Goal: Information Seeking & Learning: Learn about a topic

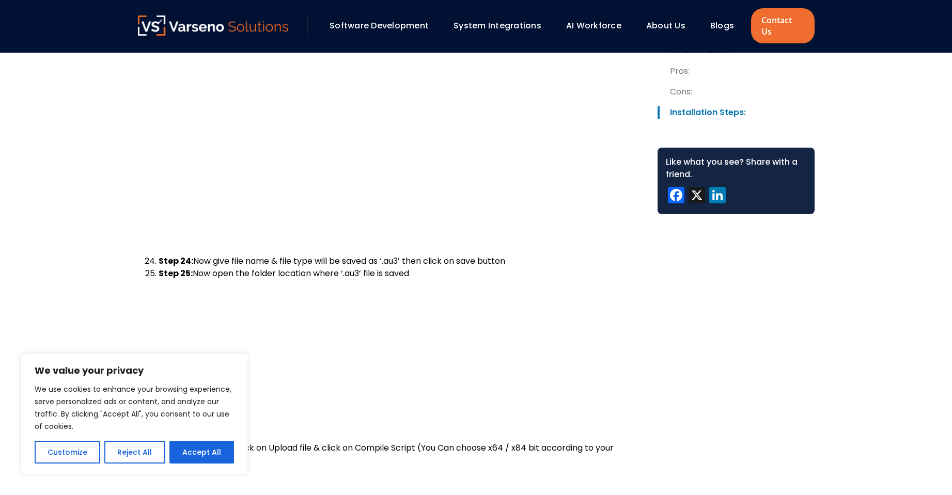
scroll to position [6377, 0]
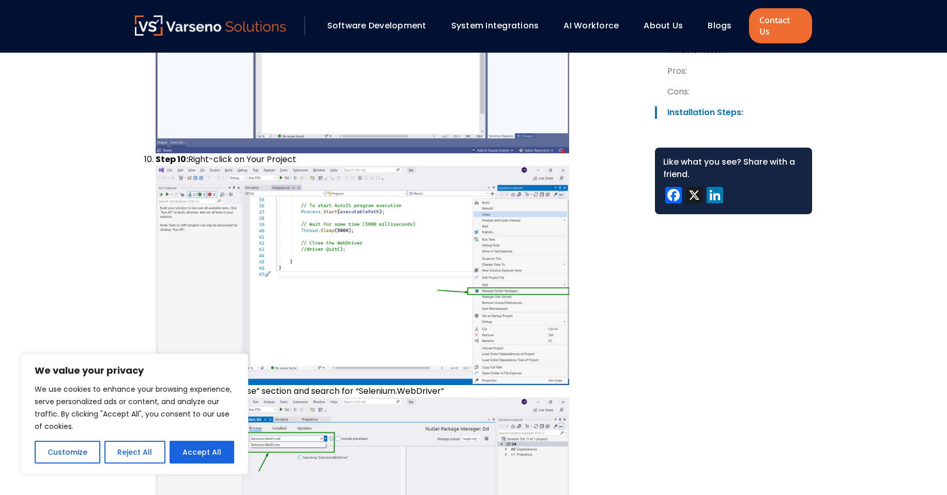
scroll to position [8278, 0]
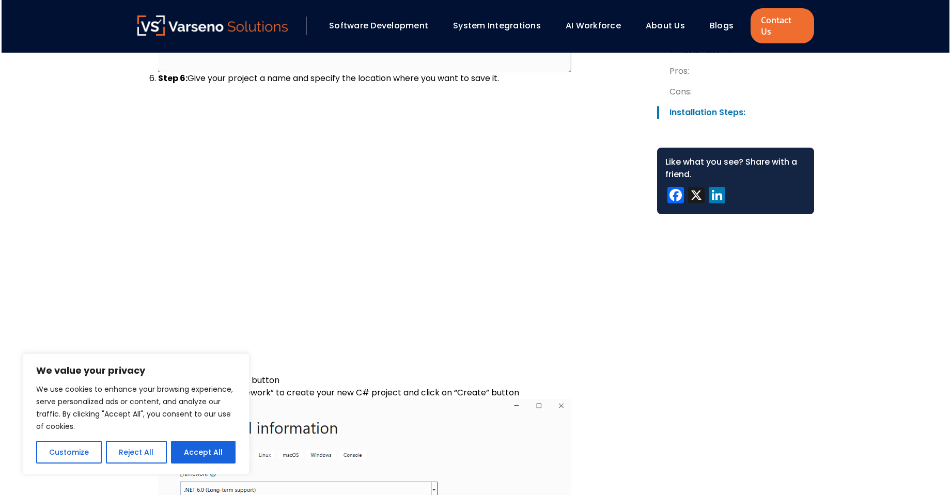
scroll to position [7012, 0]
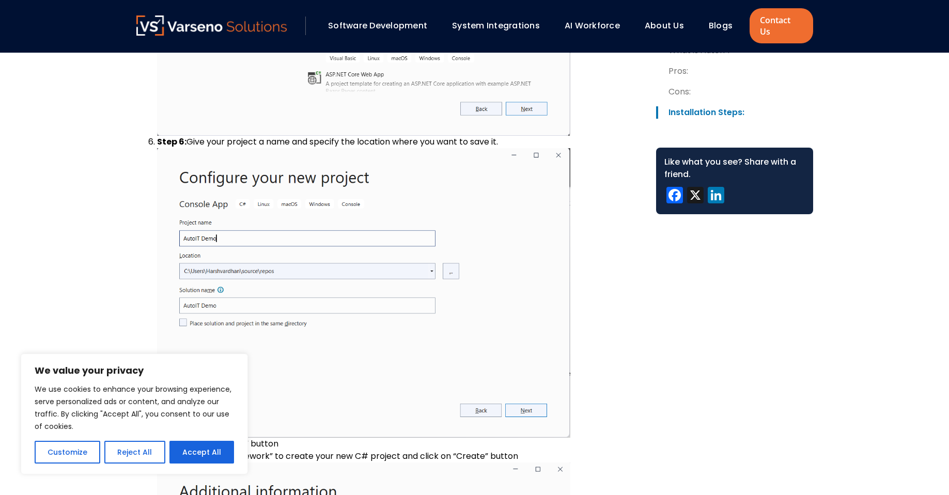
click at [872, 38] on div "Software Development System Integrations AI Workforce About Us" at bounding box center [474, 26] width 949 height 53
click at [875, 34] on div "Software Development System Integrations AI Workforce About Us" at bounding box center [474, 26] width 949 height 53
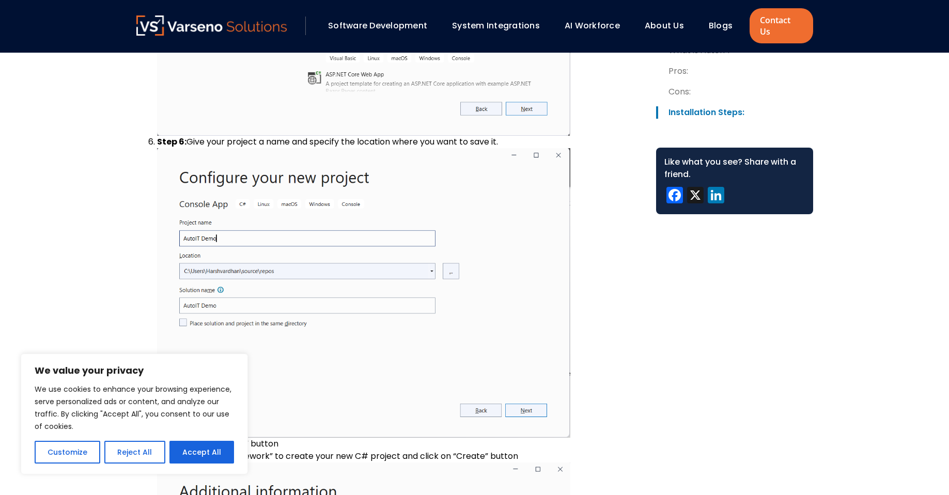
click at [878, 32] on div "Software Development System Integrations AI Workforce About Us" at bounding box center [474, 26] width 949 height 53
click at [878, 30] on div "Software Development System Integrations AI Workforce About Us" at bounding box center [474, 26] width 949 height 53
click at [880, 29] on div "Software Development System Integrations AI Workforce About Us" at bounding box center [474, 26] width 949 height 53
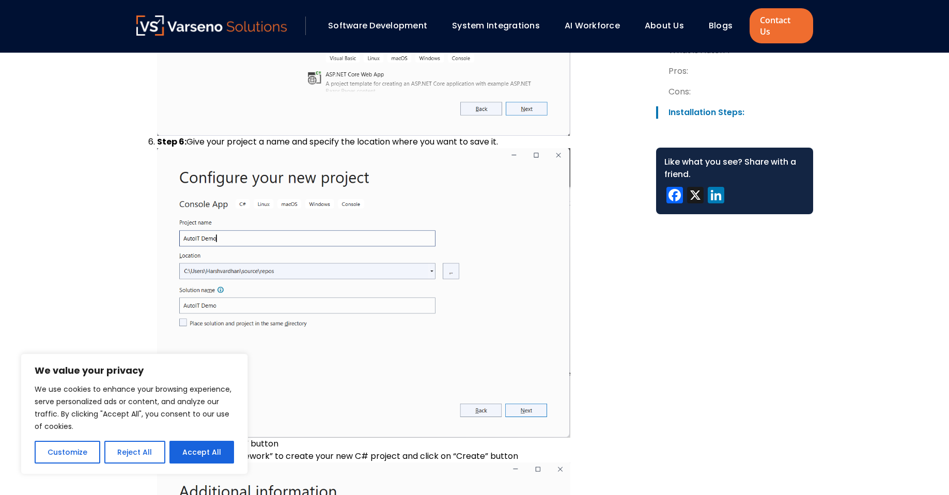
click at [882, 27] on div "Software Development System Integrations AI Workforce About Us" at bounding box center [474, 26] width 949 height 53
click at [880, 29] on div "Software Development System Integrations AI Workforce About Us" at bounding box center [474, 26] width 949 height 53
click at [873, 38] on div "Software Development System Integrations AI Workforce About Us" at bounding box center [474, 26] width 949 height 53
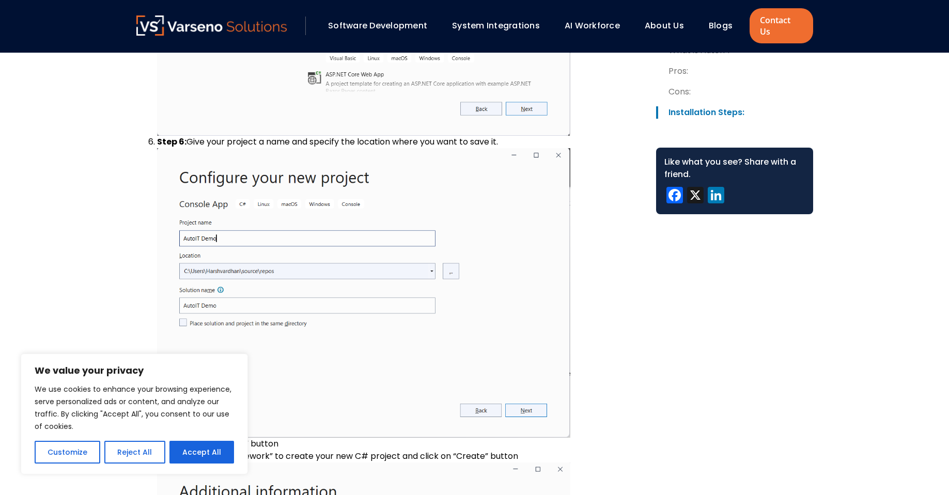
click at [873, 38] on div "Software Development System Integrations AI Workforce About Us" at bounding box center [474, 26] width 949 height 53
click at [872, 38] on div "Software Development System Integrations AI Workforce About Us" at bounding box center [474, 26] width 949 height 53
click at [873, 38] on div "Software Development System Integrations AI Workforce About Us" at bounding box center [474, 26] width 949 height 53
click at [872, 38] on div "Software Development System Integrations AI Workforce About Us" at bounding box center [474, 26] width 949 height 53
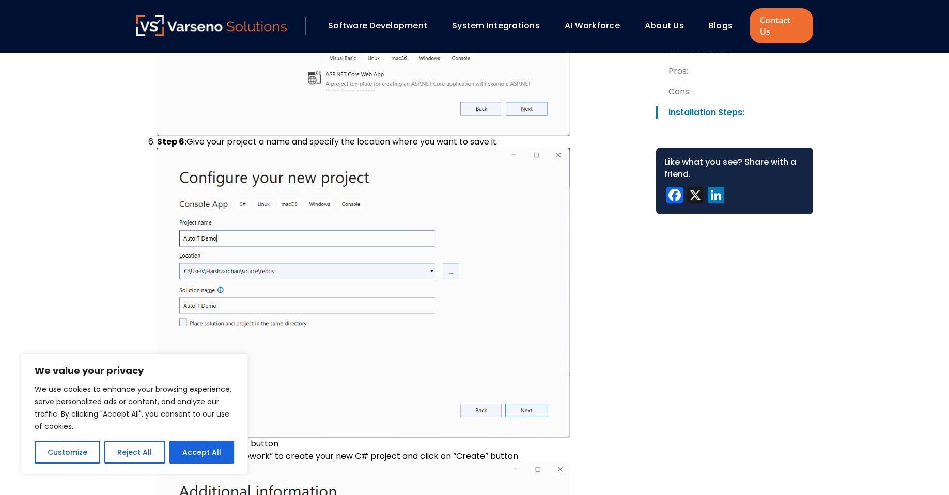
click at [872, 38] on div "Software Development System Integrations AI Workforce About Us" at bounding box center [474, 26] width 949 height 53
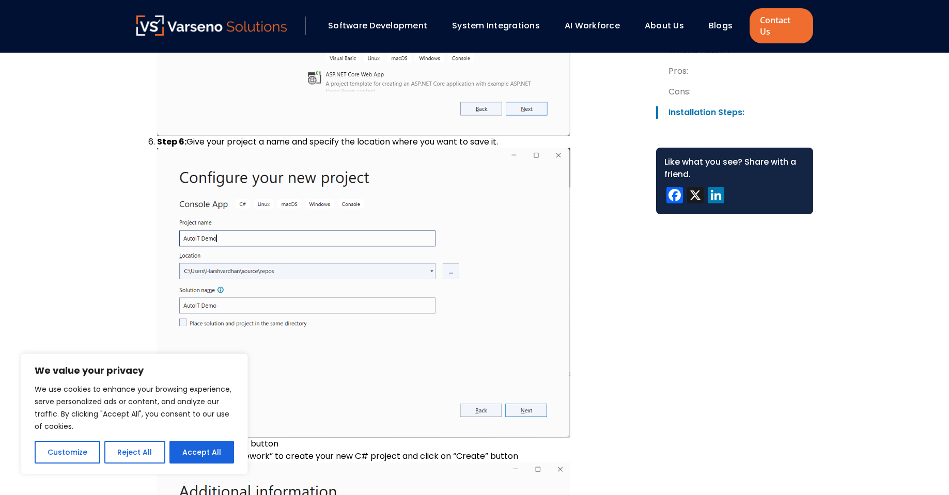
click at [872, 38] on div "Software Development System Integrations AI Workforce About Us" at bounding box center [474, 26] width 949 height 53
click at [870, 40] on div "Software Development System Integrations AI Workforce About Us" at bounding box center [474, 26] width 949 height 53
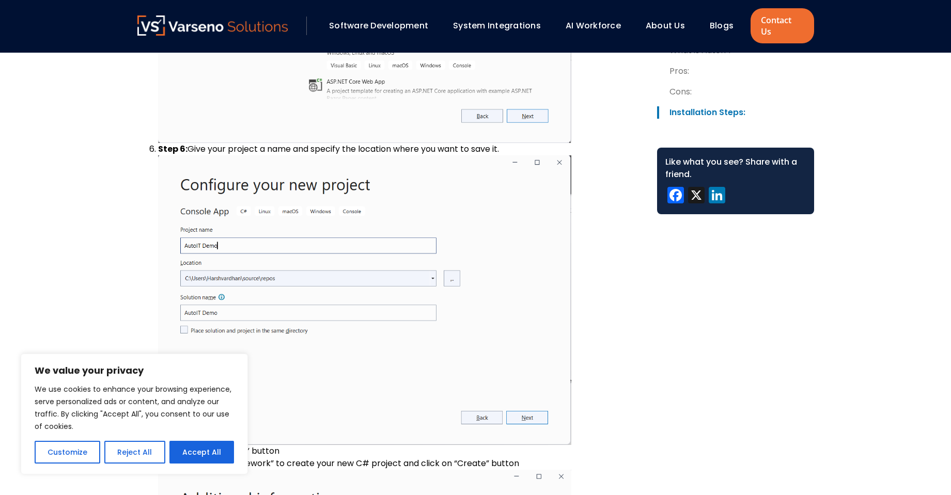
scroll to position [6997, 0]
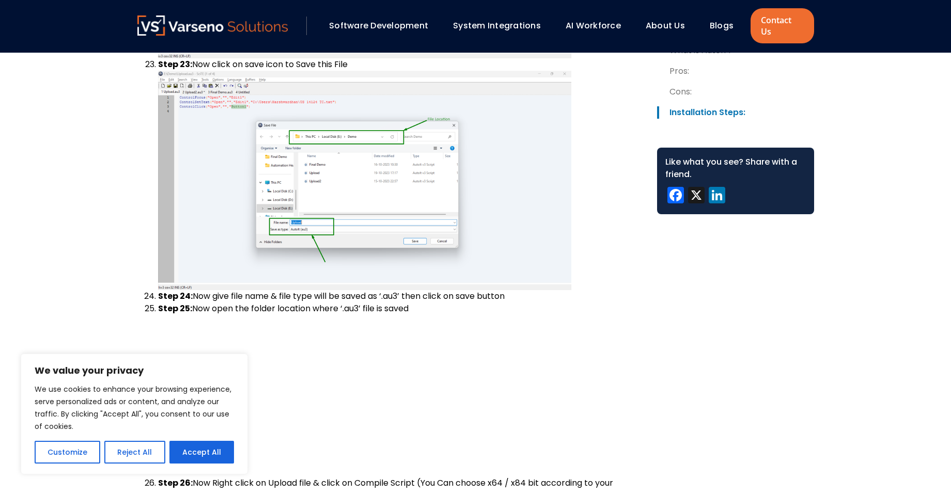
scroll to position [5767, 0]
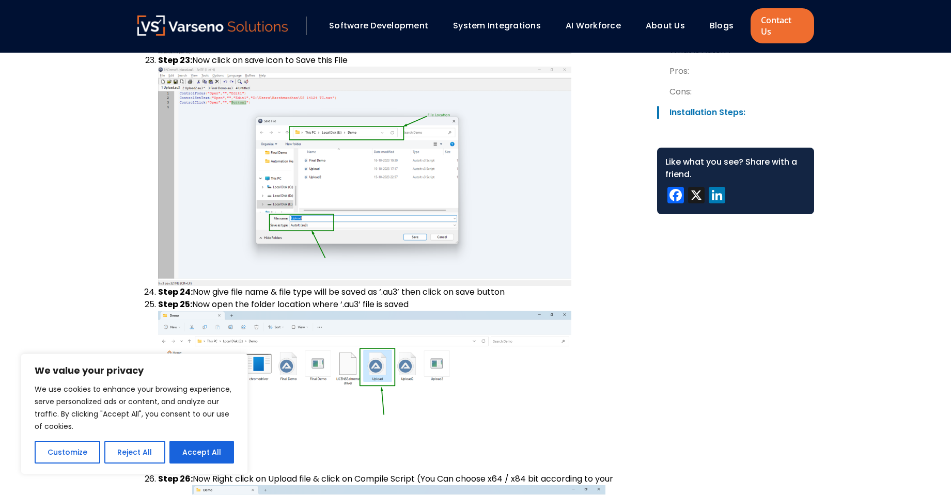
click at [886, 23] on div "Software Development System Integrations AI Workforce About Us" at bounding box center [475, 26] width 951 height 53
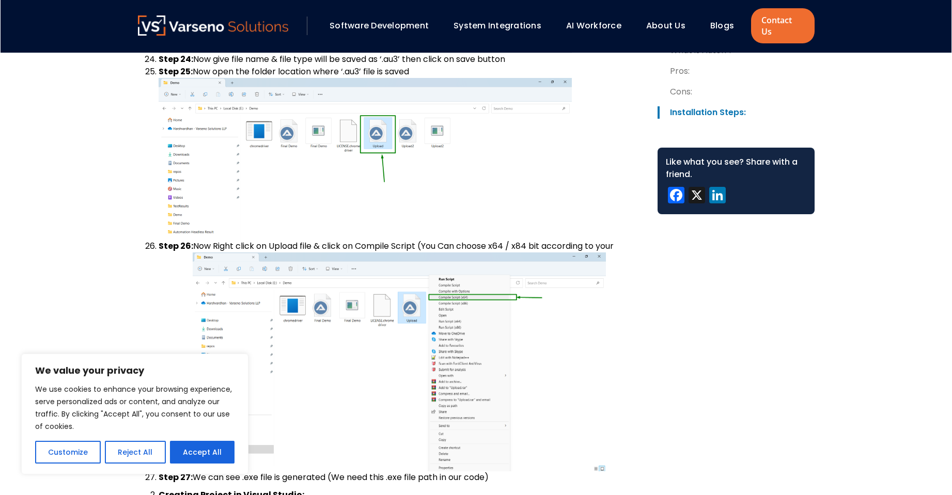
scroll to position [5884, 0]
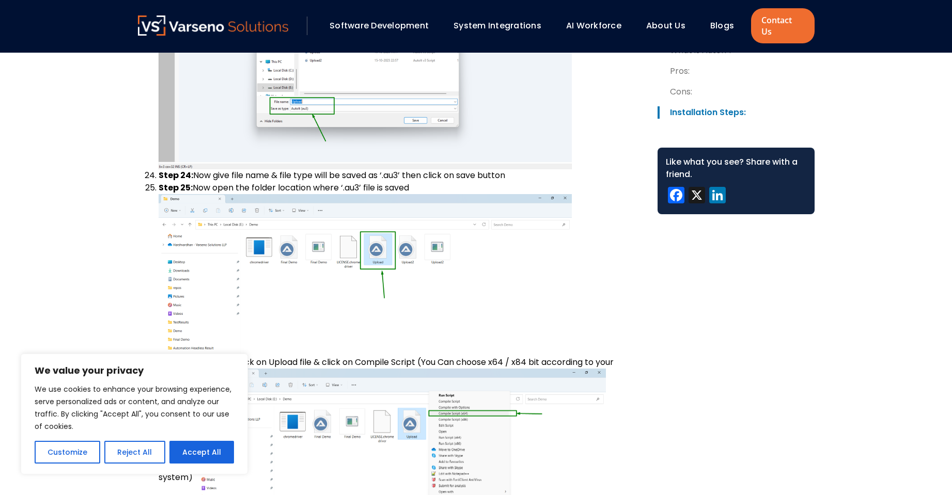
click at [872, 38] on div "Software Development System Integrations AI Workforce About Us" at bounding box center [476, 26] width 952 height 53
click at [875, 34] on div "Software Development System Integrations AI Workforce About Us" at bounding box center [476, 26] width 952 height 53
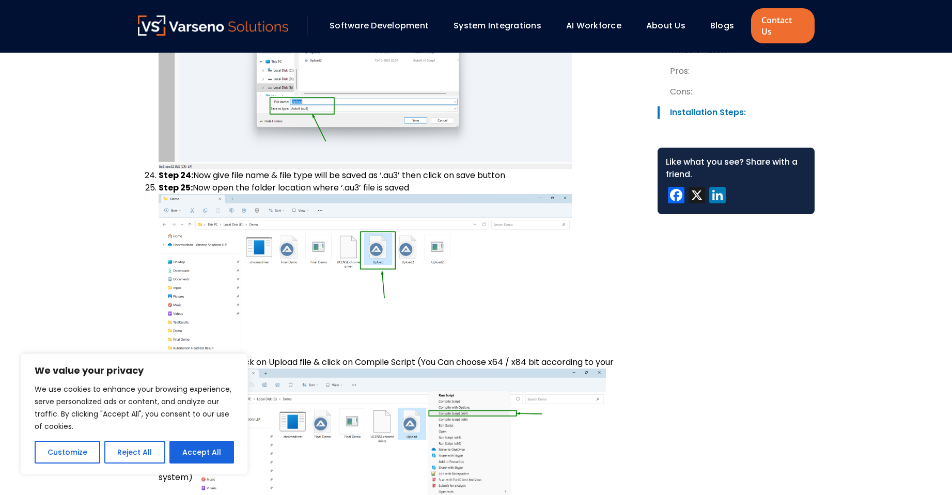
click at [878, 32] on div "Software Development System Integrations AI Workforce About Us" at bounding box center [476, 26] width 952 height 53
click at [876, 33] on div "Software Development System Integrations AI Workforce About Us" at bounding box center [476, 26] width 952 height 53
click at [880, 29] on div "Software Development System Integrations AI Workforce About Us" at bounding box center [476, 26] width 952 height 53
click at [882, 27] on div "Software Development System Integrations AI Workforce About Us" at bounding box center [476, 26] width 952 height 53
click at [877, 32] on div "Software Development System Integrations AI Workforce About Us" at bounding box center [476, 26] width 952 height 53
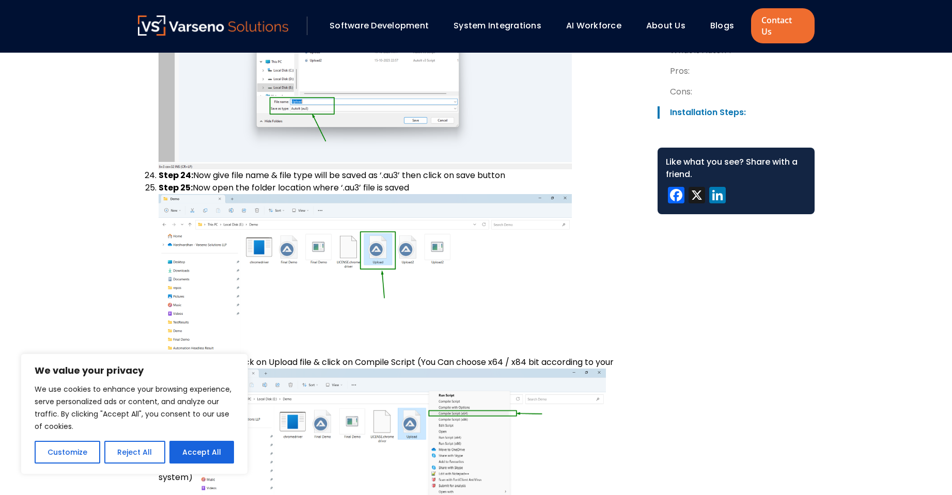
click at [876, 33] on div "Software Development System Integrations AI Workforce About Us" at bounding box center [476, 26] width 952 height 53
click at [875, 34] on div "Software Development System Integrations AI Workforce About Us" at bounding box center [476, 26] width 952 height 53
click at [872, 38] on div "Software Development System Integrations AI Workforce About Us" at bounding box center [476, 26] width 952 height 53
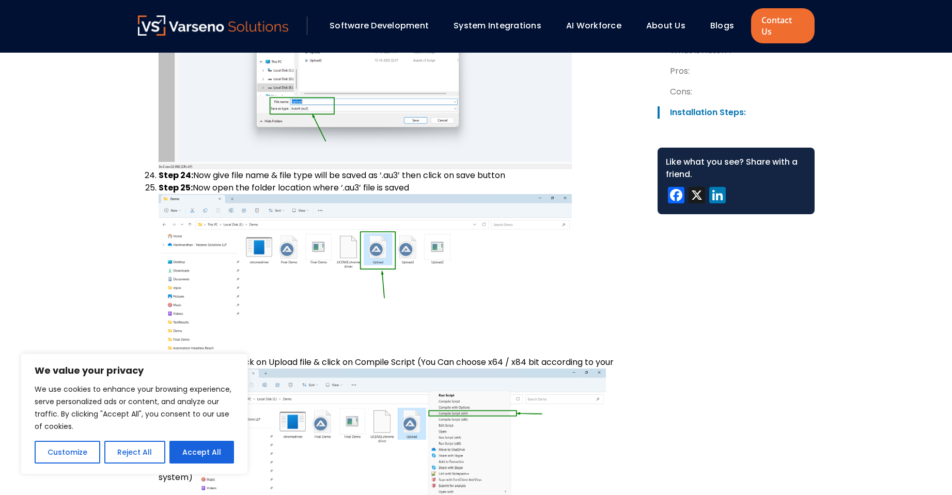
click at [870, 40] on div "Software Development System Integrations AI Workforce About Us" at bounding box center [476, 26] width 952 height 53
click at [872, 38] on div "Software Development System Integrations AI Workforce About Us" at bounding box center [476, 26] width 952 height 53
click at [875, 34] on div "Software Development System Integrations AI Workforce About Us" at bounding box center [476, 26] width 952 height 53
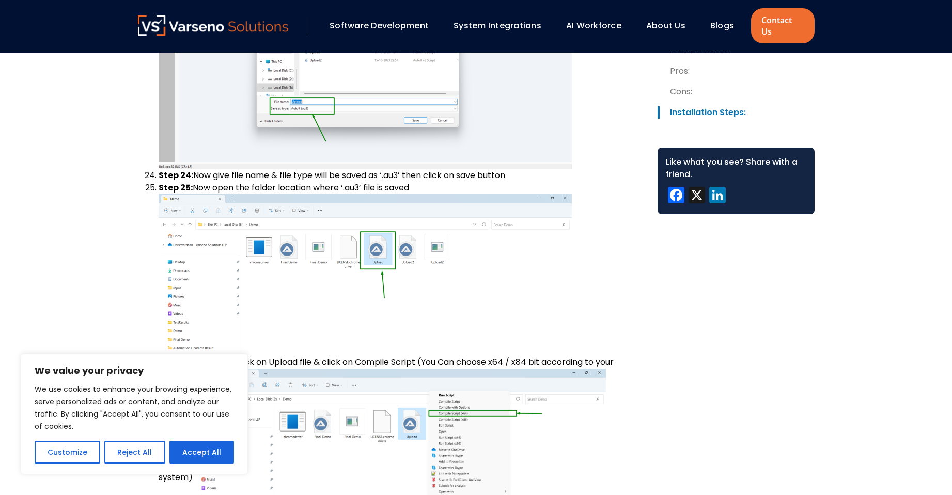
click at [879, 30] on div "Software Development System Integrations AI Workforce About Us" at bounding box center [476, 26] width 952 height 53
click at [880, 29] on div "Software Development System Integrations AI Workforce About Us" at bounding box center [476, 26] width 952 height 53
click at [882, 27] on div "Software Development System Integrations AI Workforce About Us" at bounding box center [476, 26] width 952 height 53
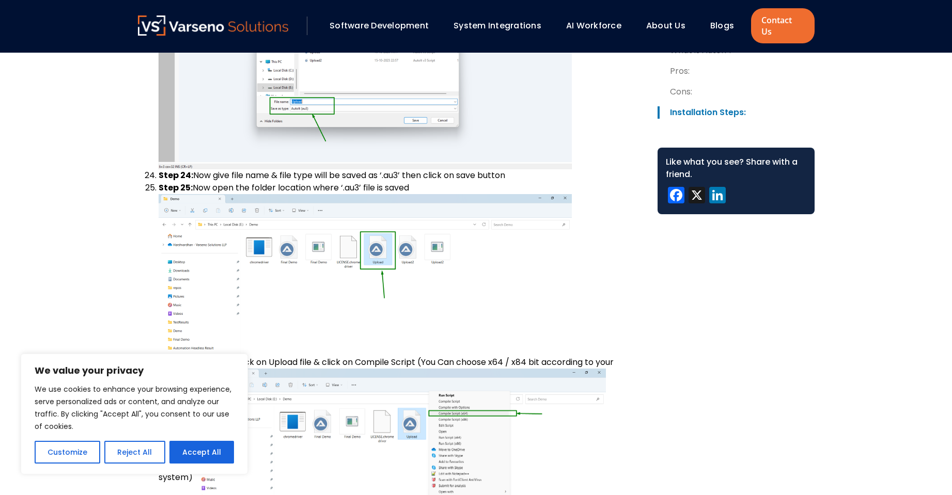
click at [882, 27] on div "Software Development System Integrations AI Workforce About Us" at bounding box center [476, 26] width 952 height 53
click at [875, 34] on div "Software Development System Integrations AI Workforce About Us" at bounding box center [476, 26] width 952 height 53
click at [878, 32] on div "Software Development System Integrations AI Workforce About Us" at bounding box center [476, 26] width 952 height 53
click at [877, 32] on div "Software Development System Integrations AI Workforce About Us" at bounding box center [476, 26] width 952 height 53
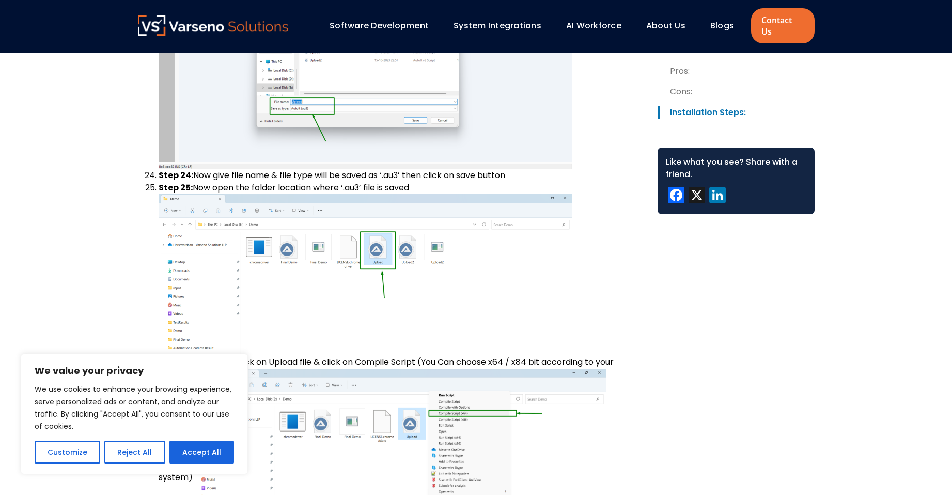
click at [879, 30] on div "Software Development System Integrations AI Workforce About Us" at bounding box center [476, 26] width 952 height 53
click at [876, 33] on div "Software Development System Integrations AI Workforce About Us" at bounding box center [476, 26] width 952 height 53
click at [875, 34] on div "Software Development System Integrations AI Workforce About Us" at bounding box center [476, 26] width 952 height 53
click at [874, 36] on div "Software Development System Integrations AI Workforce About Us" at bounding box center [476, 26] width 952 height 53
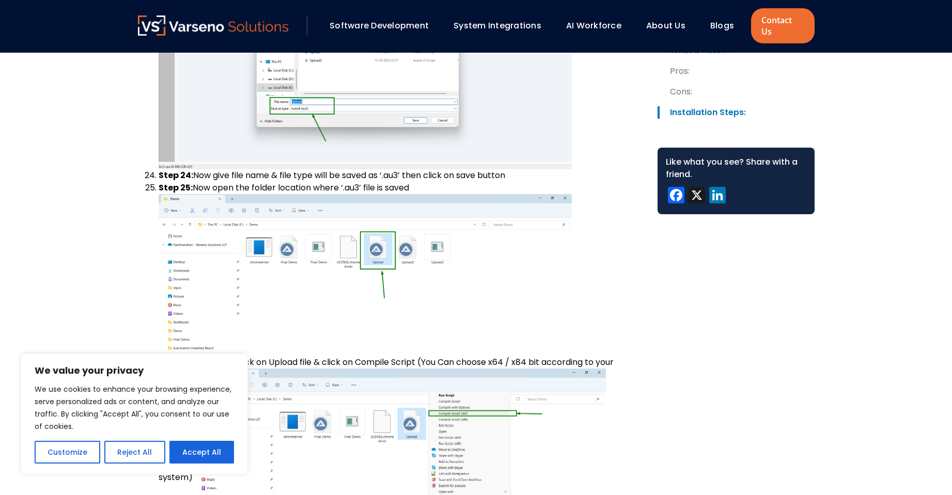
click at [869, 40] on div "Software Development System Integrations AI Workforce About Us" at bounding box center [476, 26] width 952 height 53
click at [872, 38] on div "Software Development System Integrations AI Workforce About Us" at bounding box center [476, 26] width 952 height 53
click at [876, 34] on div "Software Development System Integrations AI Workforce About Us" at bounding box center [476, 26] width 952 height 53
click at [875, 34] on div "Software Development System Integrations AI Workforce About Us" at bounding box center [476, 26] width 952 height 53
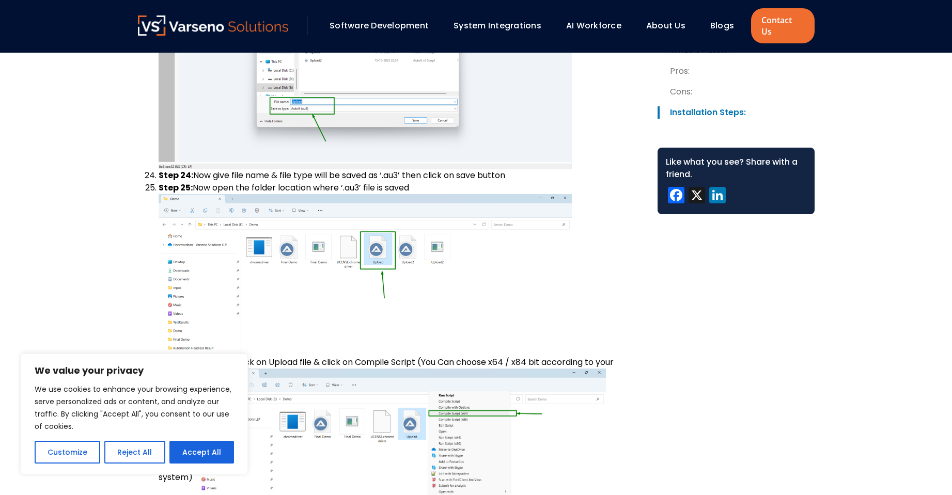
click at [875, 34] on div "Software Development System Integrations AI Workforce About Us" at bounding box center [476, 26] width 952 height 53
click at [877, 32] on div "Software Development System Integrations AI Workforce About Us" at bounding box center [476, 26] width 952 height 53
click at [880, 29] on div "Software Development System Integrations AI Workforce About Us" at bounding box center [476, 26] width 952 height 53
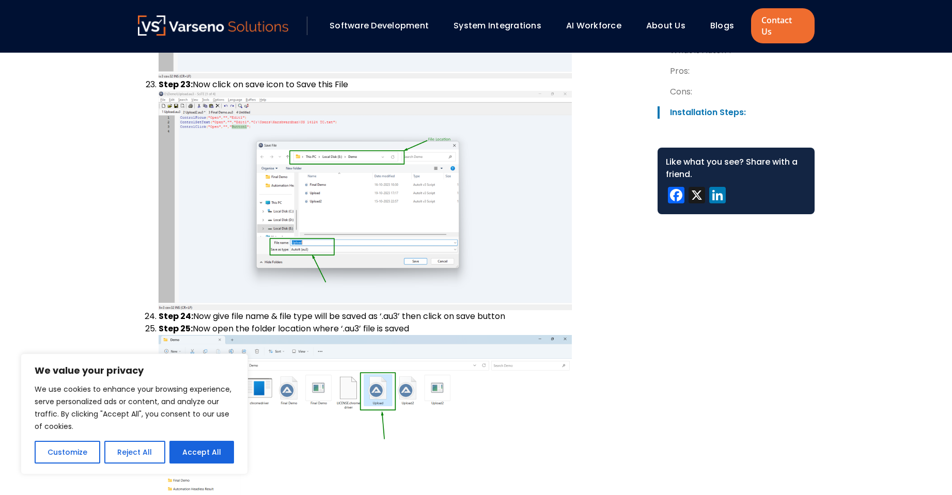
scroll to position [5934, 0]
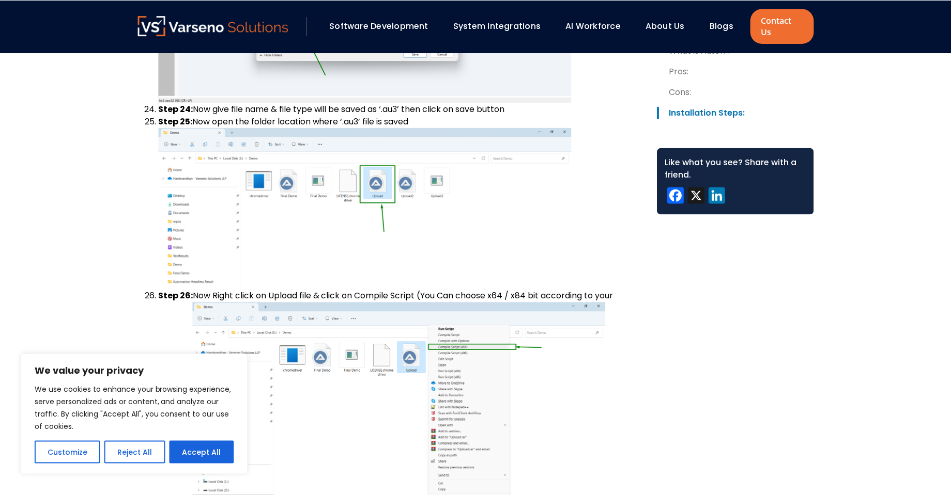
scroll to position [6818, 0]
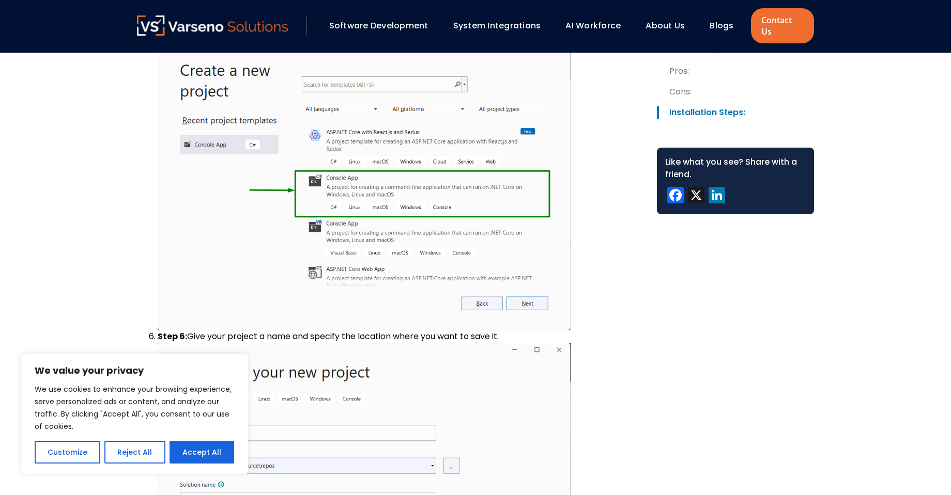
click at [875, 34] on div "Software Development System Integrations AI Workforce About Us" at bounding box center [475, 26] width 951 height 53
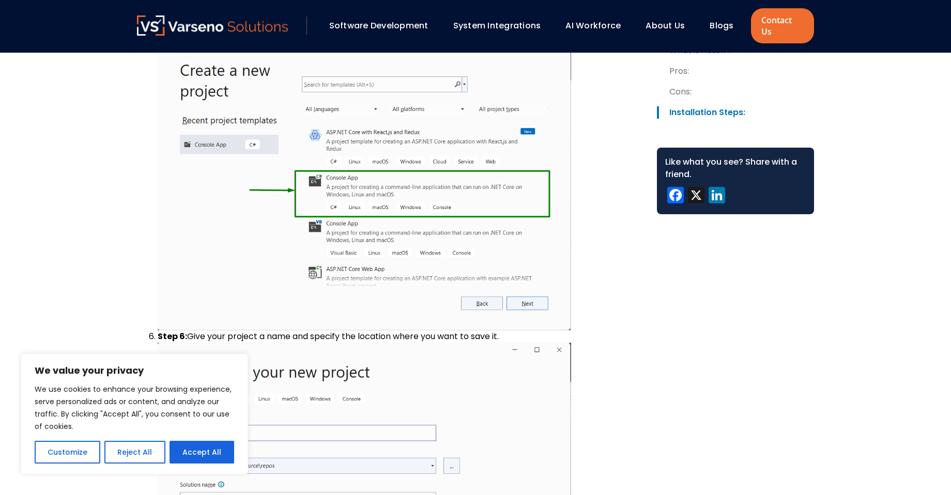
click at [875, 34] on div "Software Development System Integrations AI Workforce About Us" at bounding box center [475, 26] width 951 height 53
click at [886, 23] on div "Software Development System Integrations AI Workforce About Us" at bounding box center [475, 26] width 951 height 53
click at [328, 0] on div "Software Development System Integrations AI Workforce About Us" at bounding box center [475, 26] width 951 height 53
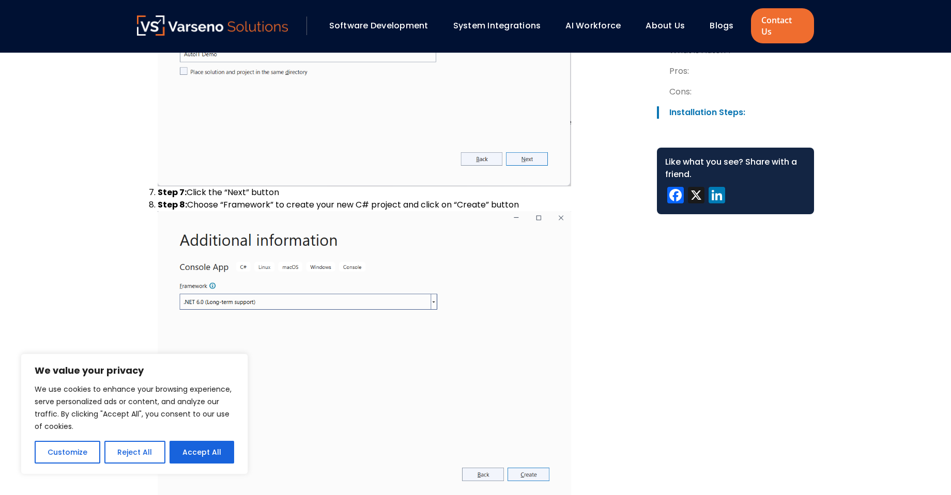
scroll to position [7263, 0]
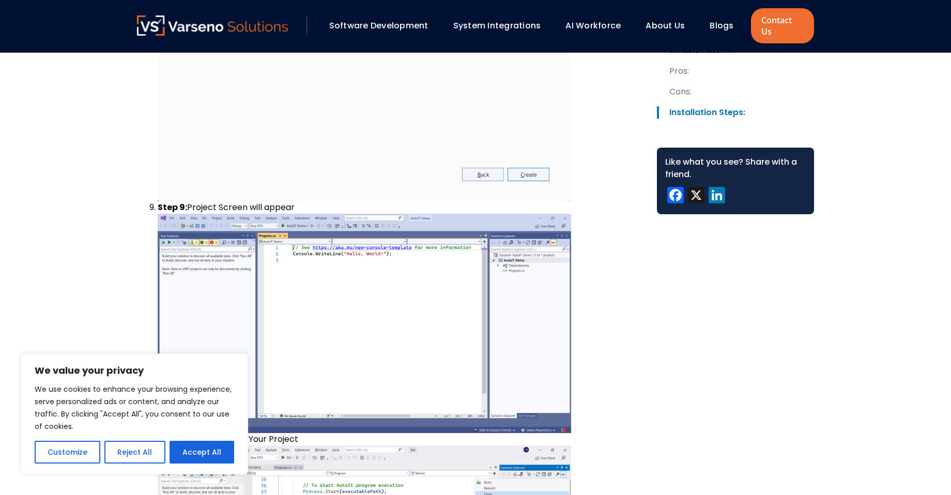
click at [175, 16] on img at bounding box center [212, 26] width 151 height 20
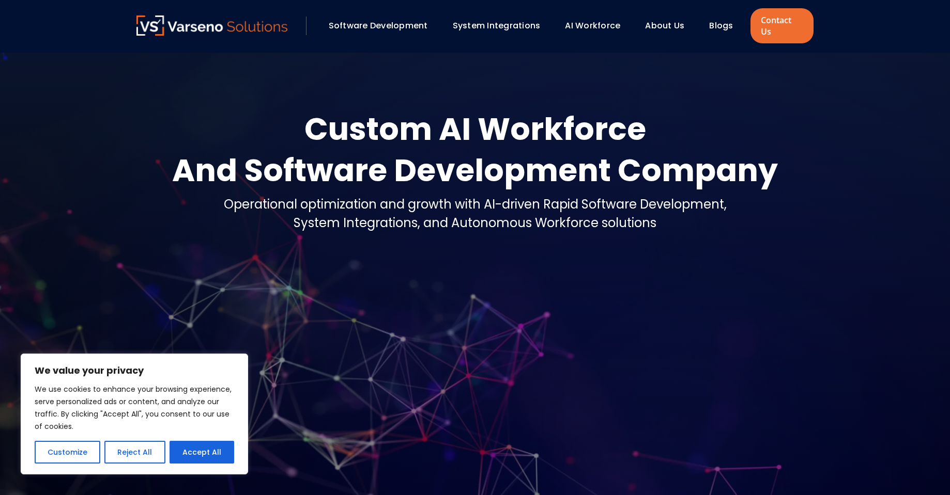
click at [715, 53] on div at bounding box center [475, 280] width 950 height 454
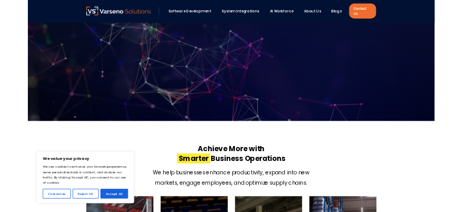
scroll to position [252, 0]
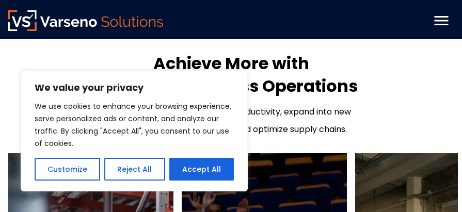
click at [184, 24] on div "Software Development System Integrations AI Workforce About Us" at bounding box center [231, 20] width 446 height 25
click at [180, 22] on div "Software Development System Integrations AI Workforce About Us" at bounding box center [231, 20] width 446 height 25
click at [183, 20] on div "Software Development System Integrations AI Workforce About Us" at bounding box center [231, 20] width 446 height 25
